Goal: Check status: Check status

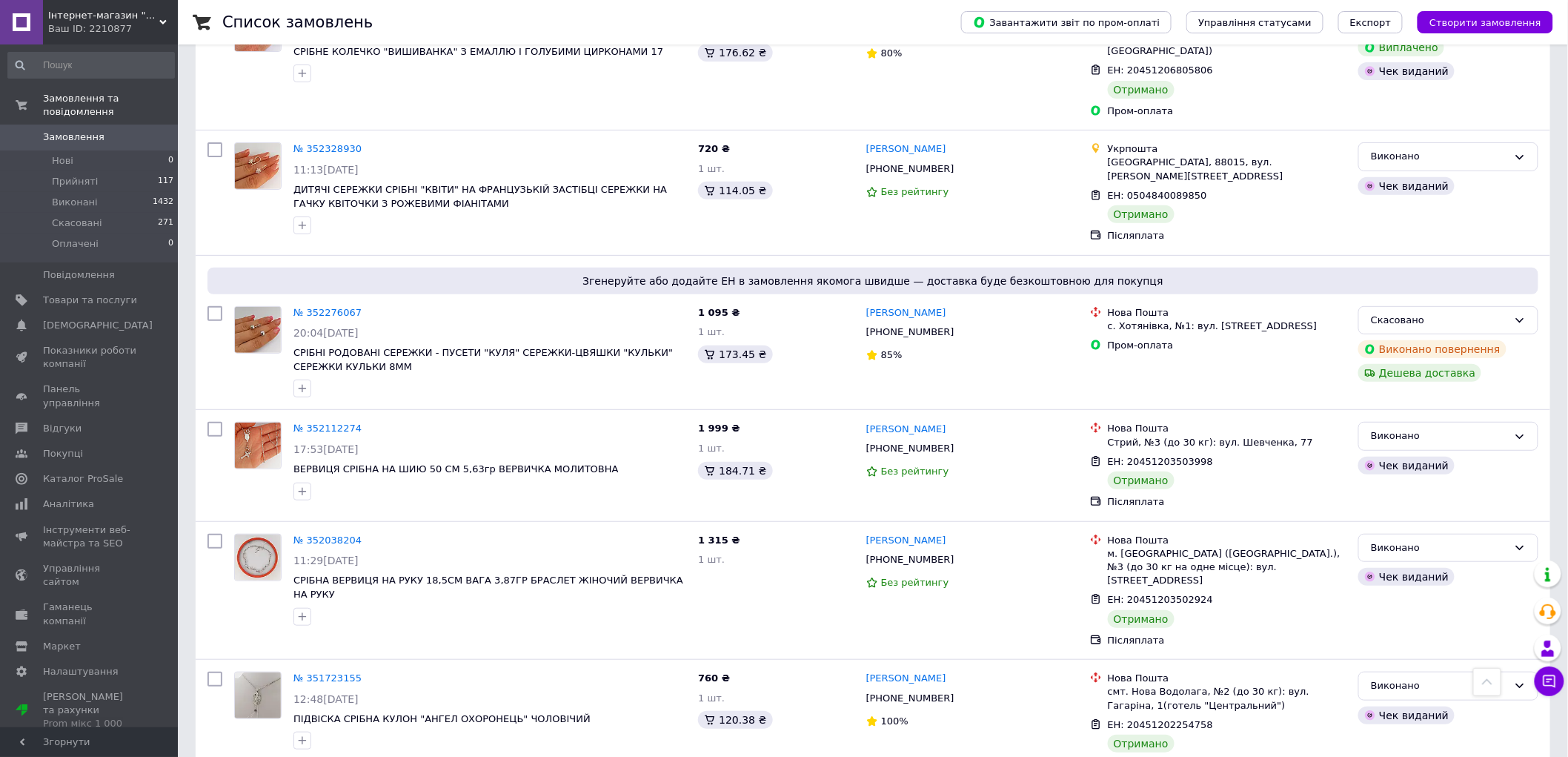
scroll to position [3048, 0]
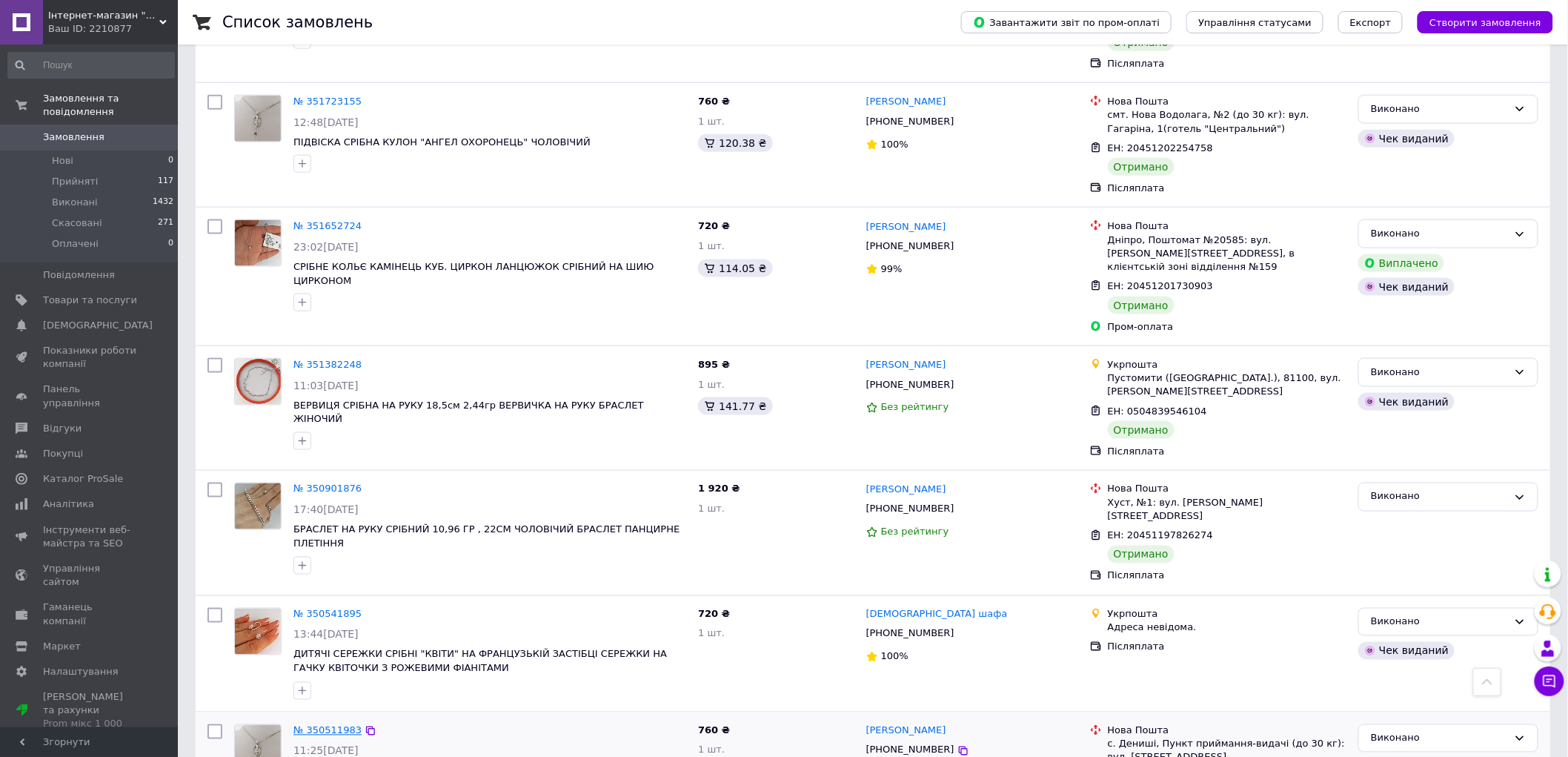
click at [322, 725] on link "№ 350511983" at bounding box center [327, 730] width 68 height 11
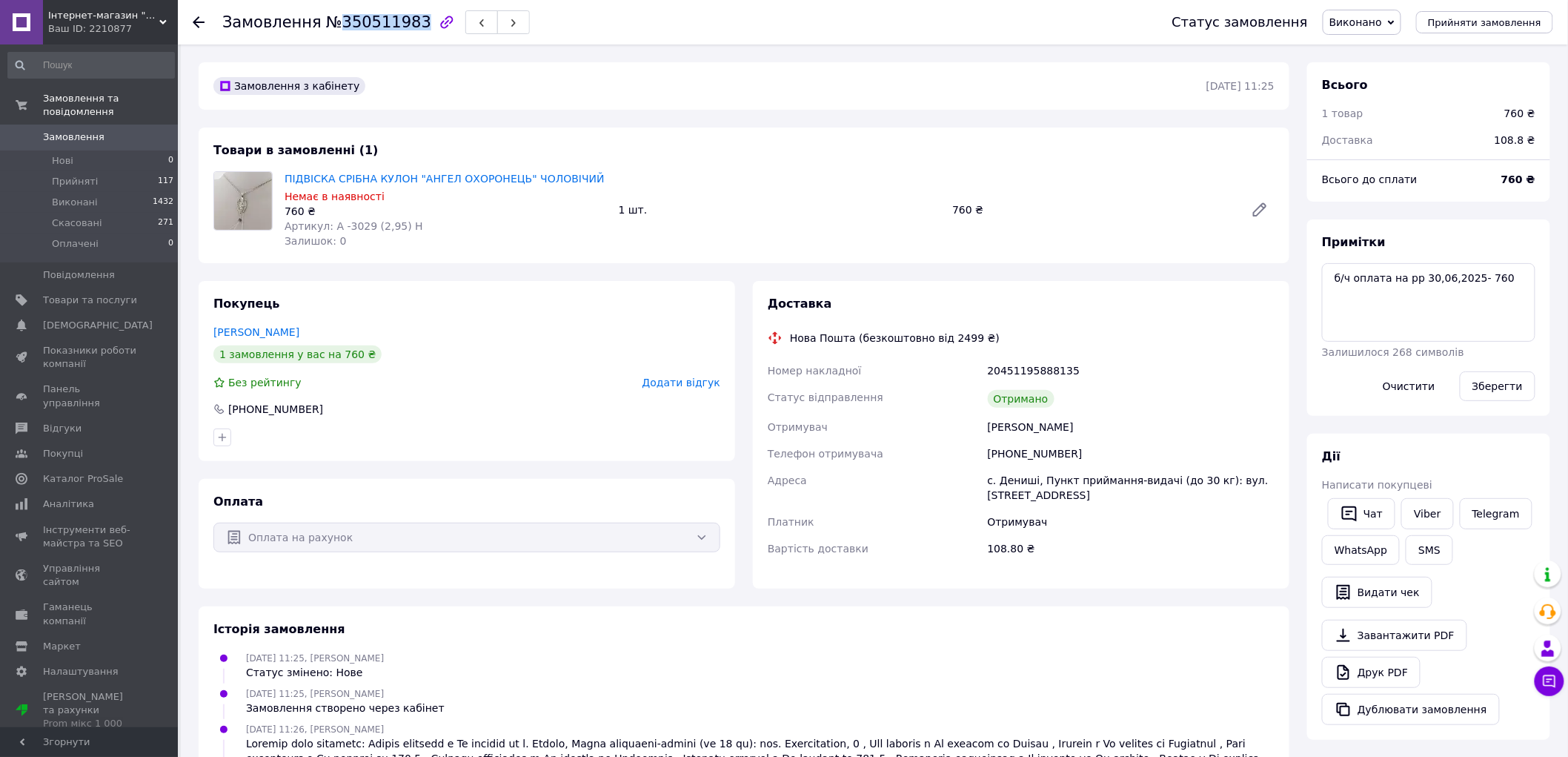
drag, startPoint x: 331, startPoint y: 21, endPoint x: 403, endPoint y: 23, distance: 72.0
click at [403, 23] on span "№350511983" at bounding box center [378, 22] width 105 height 18
copy span "350511983"
click at [199, 11] on div at bounding box center [207, 22] width 30 height 45
click at [202, 24] on icon at bounding box center [198, 22] width 12 height 12
